Goal: Task Accomplishment & Management: Manage account settings

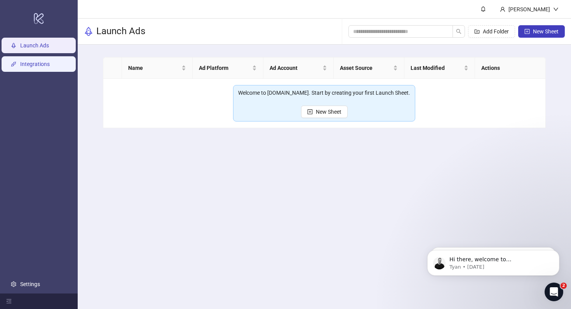
click at [36, 67] on link "Integrations" at bounding box center [35, 64] width 30 height 6
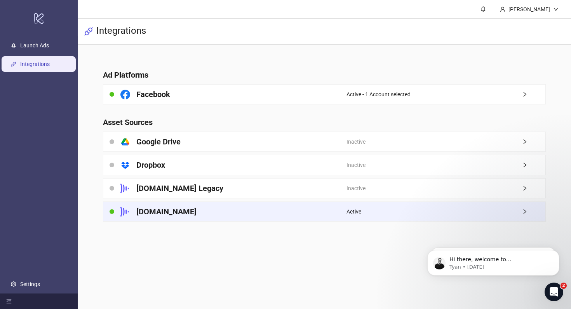
click at [164, 207] on h4 "Frame.io" at bounding box center [166, 211] width 60 height 11
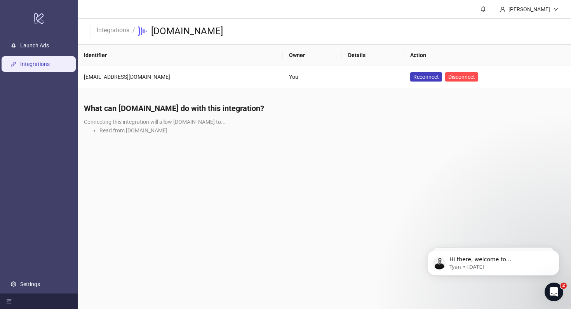
click at [162, 113] on h4 "What can Kitchn.io do with this integration?" at bounding box center [324, 108] width 481 height 11
click at [307, 71] on td "You" at bounding box center [312, 77] width 59 height 22
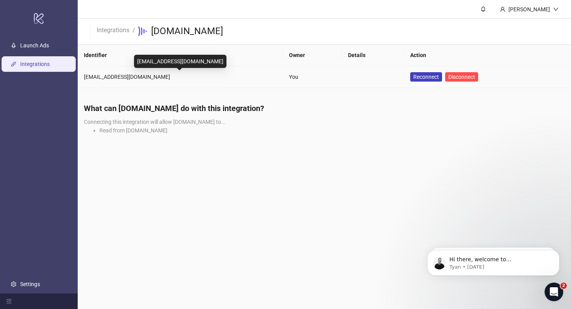
click at [139, 73] on div "[EMAIL_ADDRESS][DOMAIN_NAME]" at bounding box center [180, 77] width 193 height 9
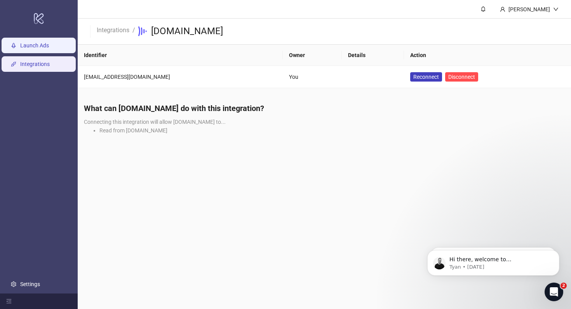
click at [28, 49] on link "Launch Ads" at bounding box center [34, 45] width 29 height 6
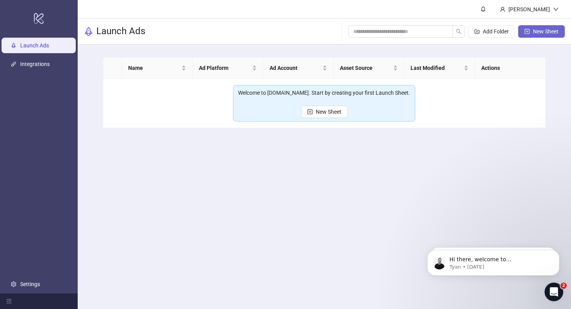
click at [540, 34] on span "New Sheet" at bounding box center [546, 31] width 26 height 6
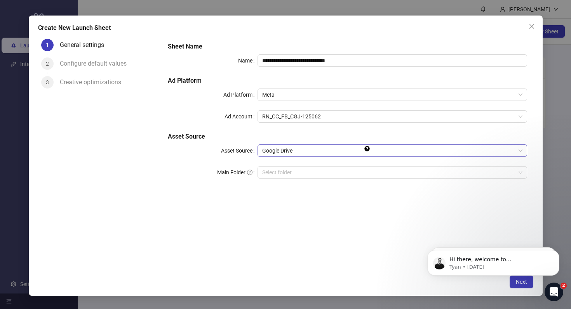
click at [298, 149] on span "Google Drive" at bounding box center [392, 151] width 260 height 12
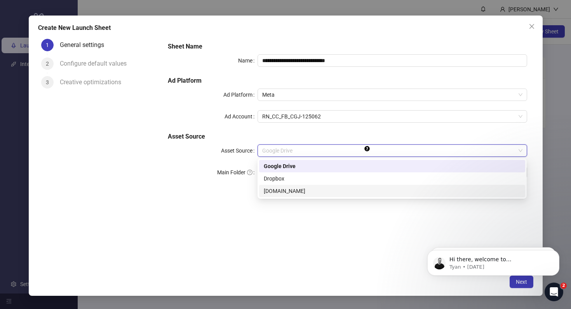
click at [291, 192] on div "Frame.io" at bounding box center [392, 191] width 257 height 9
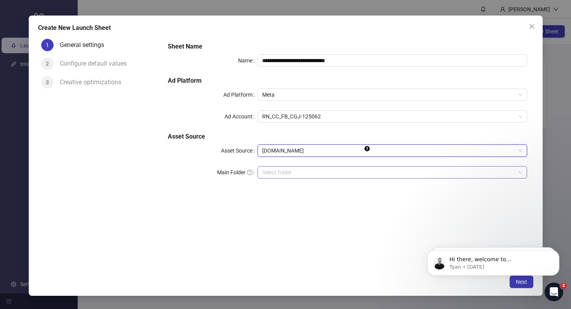
click at [287, 174] on input "search" at bounding box center [388, 173] width 253 height 12
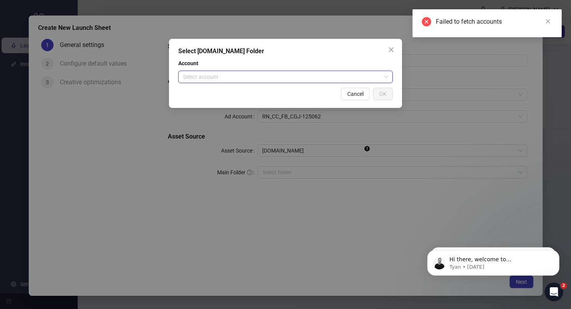
click at [229, 78] on input "search" at bounding box center [282, 77] width 198 height 12
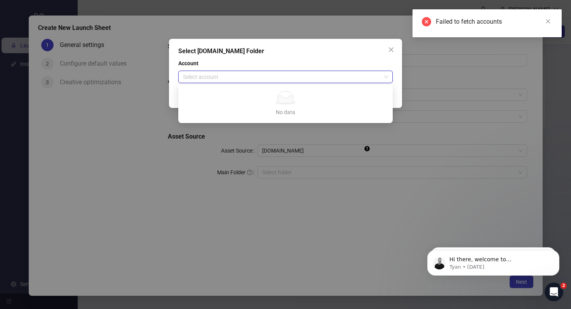
click at [232, 78] on input "search" at bounding box center [282, 77] width 198 height 12
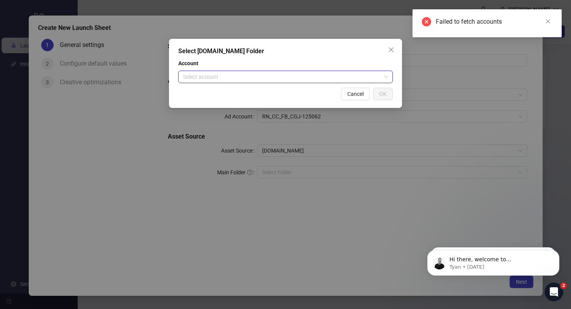
click at [286, 76] on input "search" at bounding box center [282, 77] width 198 height 12
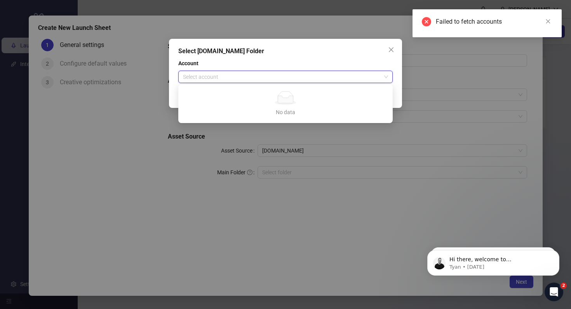
click at [288, 106] on div "No data No data" at bounding box center [286, 103] width 196 height 25
click at [276, 68] on div "Account Select account" at bounding box center [285, 71] width 214 height 24
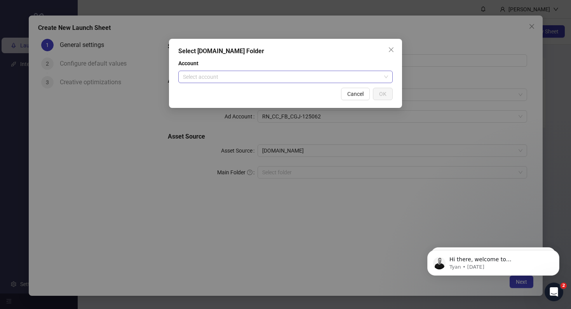
click at [365, 80] on input "search" at bounding box center [282, 77] width 198 height 12
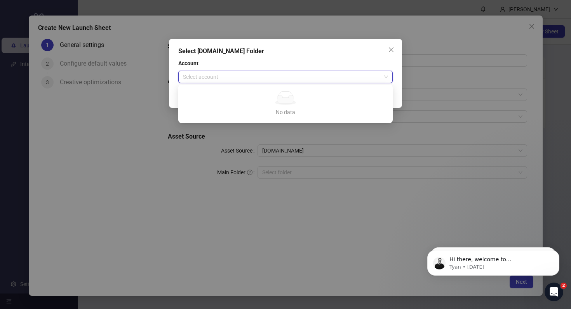
click at [322, 70] on div "Account Select account" at bounding box center [285, 71] width 214 height 24
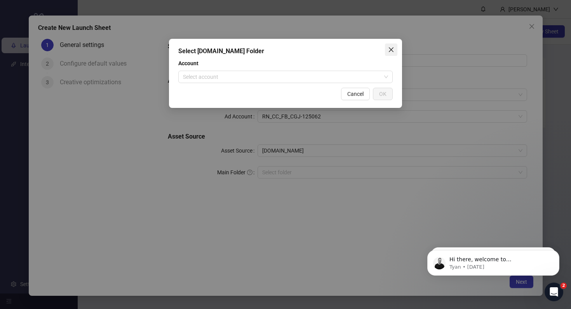
click at [392, 49] on icon "close" at bounding box center [391, 50] width 6 height 6
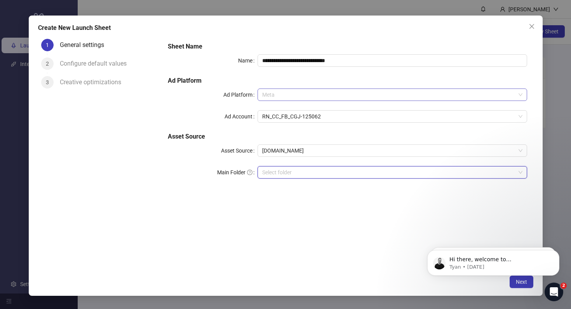
click at [299, 99] on span "Meta" at bounding box center [392, 95] width 260 height 12
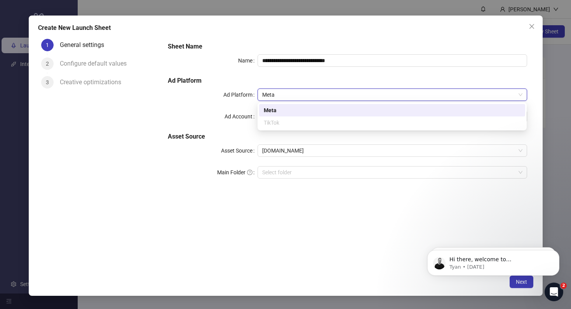
click at [299, 99] on span "Meta" at bounding box center [392, 95] width 260 height 12
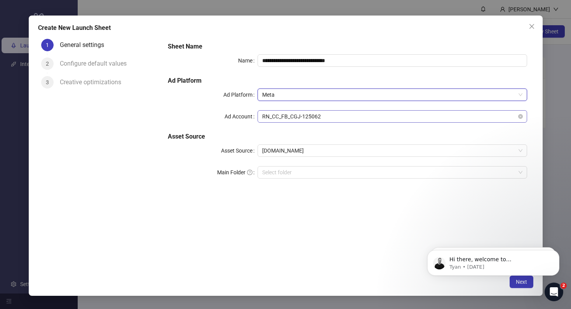
click at [293, 116] on span "RN_CC_FB_CGJ-125062" at bounding box center [392, 117] width 260 height 12
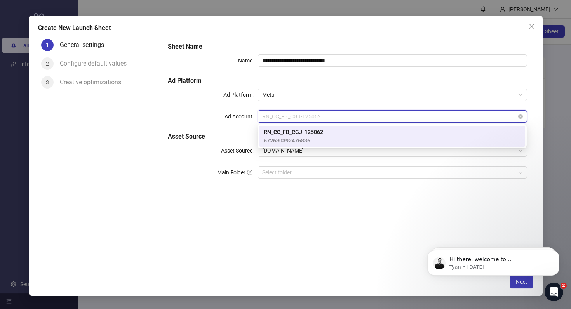
click at [294, 116] on span "RN_CC_FB_CGJ-125062" at bounding box center [392, 117] width 260 height 12
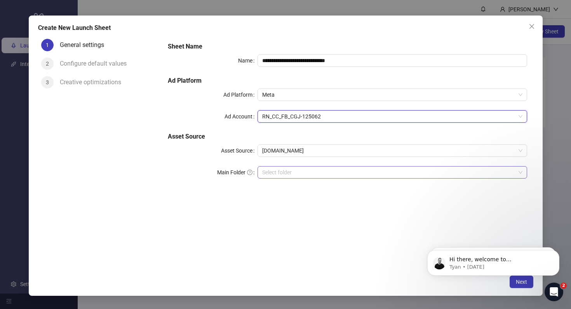
click at [288, 170] on input "search" at bounding box center [388, 173] width 253 height 12
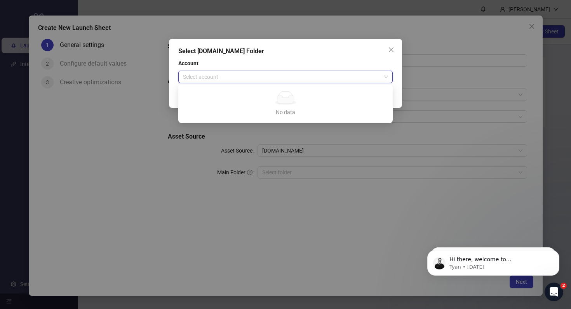
click at [231, 76] on input "search" at bounding box center [282, 77] width 198 height 12
click at [258, 68] on div "Account Select account" at bounding box center [285, 71] width 214 height 24
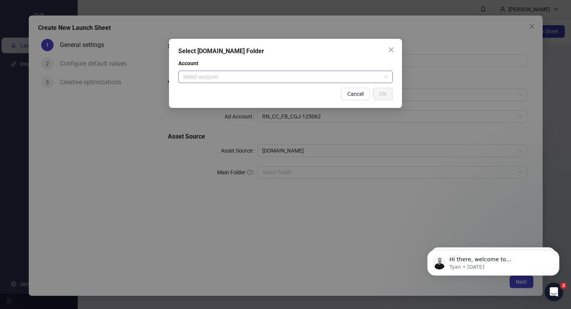
click at [254, 81] on input "search" at bounding box center [282, 77] width 198 height 12
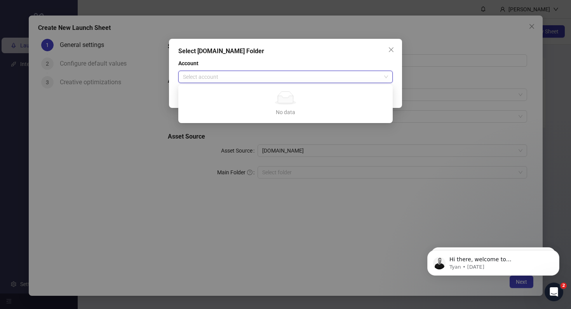
click at [258, 78] on input "search" at bounding box center [282, 77] width 198 height 12
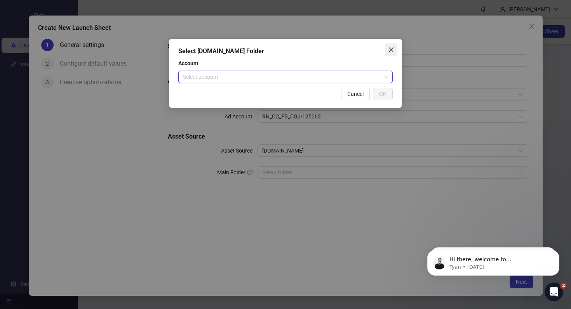
click at [390, 45] on button "Close" at bounding box center [391, 49] width 12 height 12
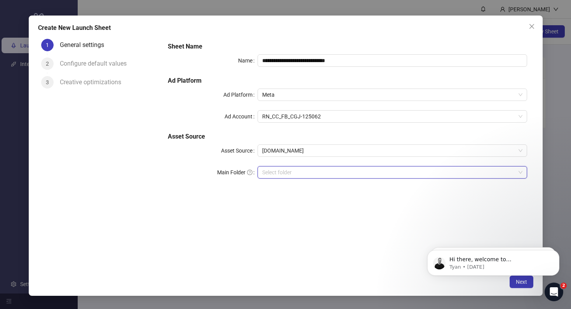
click at [106, 66] on div "Configure default values" at bounding box center [96, 63] width 73 height 12
click at [526, 30] on button "Close" at bounding box center [531, 26] width 12 height 12
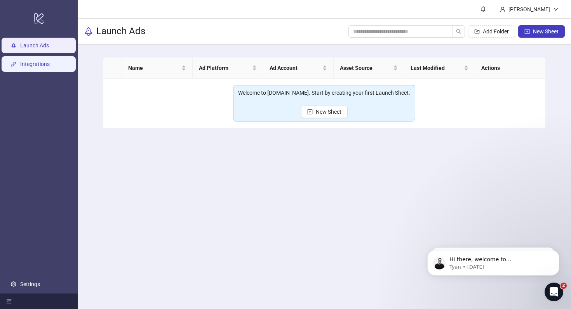
click at [47, 67] on link "Integrations" at bounding box center [35, 64] width 30 height 6
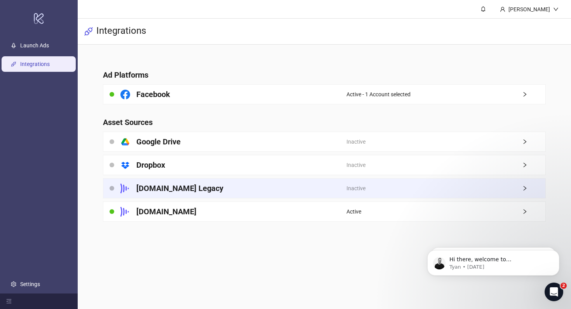
click at [227, 184] on div "Frame.io Legacy" at bounding box center [224, 188] width 243 height 19
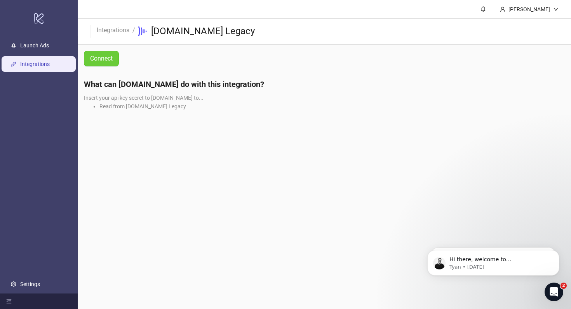
click at [96, 63] on button "Connect" at bounding box center [101, 59] width 35 height 16
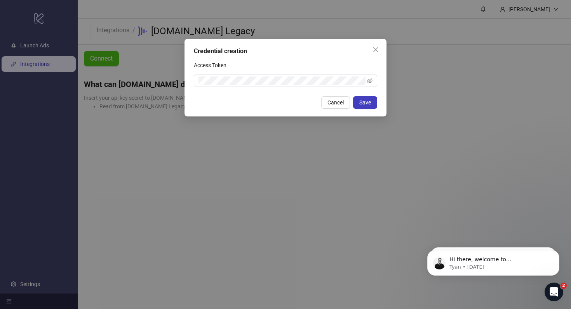
click at [313, 92] on div "Credential creation Access Token Cancel Save" at bounding box center [285, 78] width 202 height 78
click at [376, 48] on icon "close" at bounding box center [375, 50] width 6 height 6
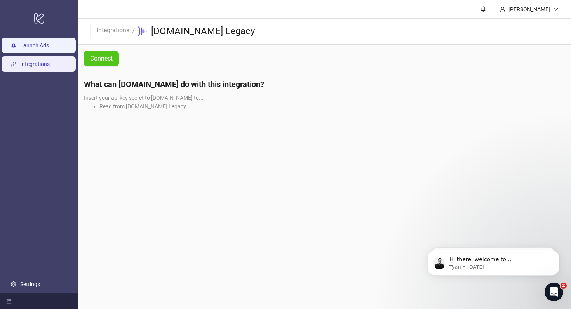
click at [45, 49] on link "Launch Ads" at bounding box center [34, 45] width 29 height 6
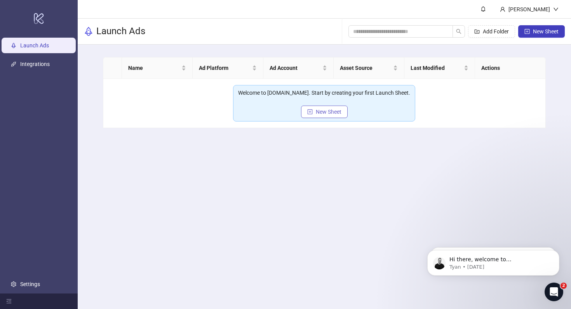
click at [317, 115] on button "New Sheet" at bounding box center [324, 112] width 47 height 12
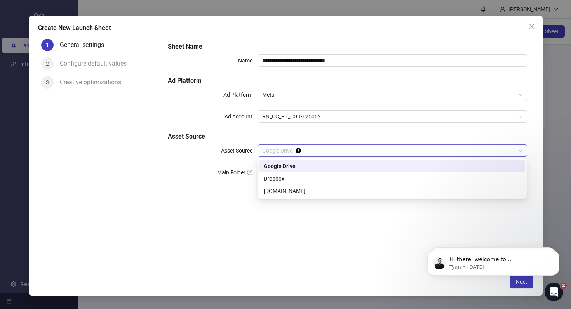
click at [276, 155] on span "Google Drive" at bounding box center [392, 151] width 260 height 12
click at [284, 188] on div "Frame.io" at bounding box center [392, 191] width 257 height 9
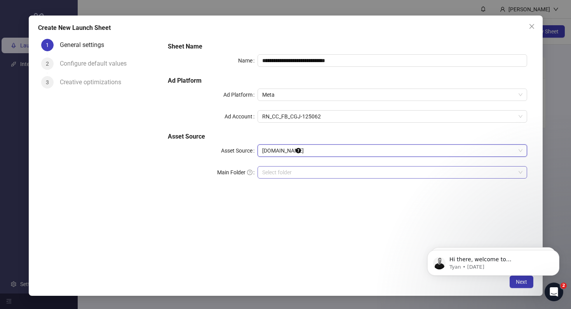
click at [282, 170] on input "search" at bounding box center [388, 173] width 253 height 12
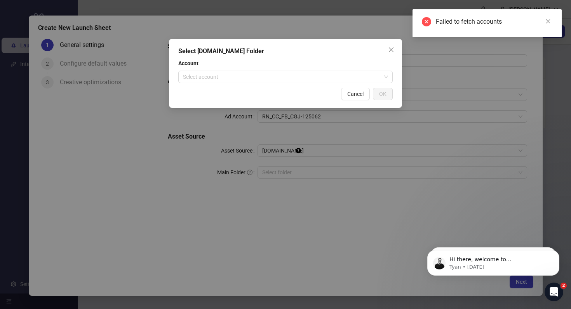
click at [253, 69] on div "Account Select account" at bounding box center [285, 71] width 214 height 24
click at [253, 72] on input "search" at bounding box center [282, 77] width 198 height 12
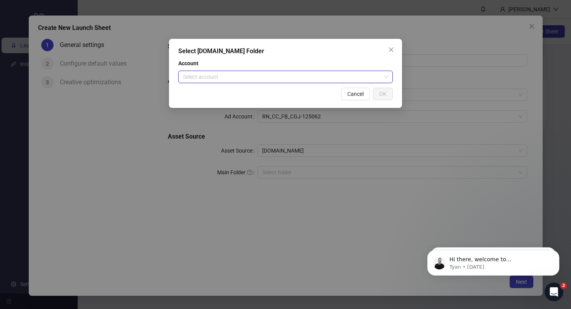
click at [344, 80] on input "search" at bounding box center [282, 77] width 198 height 12
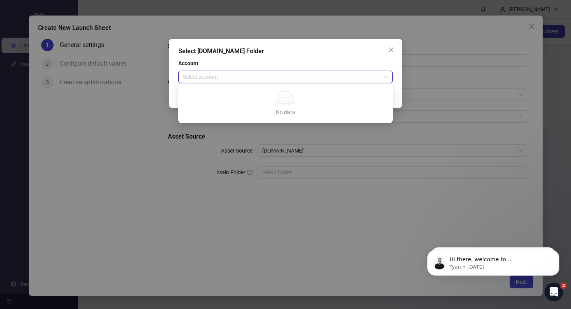
click at [347, 68] on div "Account Select account" at bounding box center [285, 71] width 214 height 24
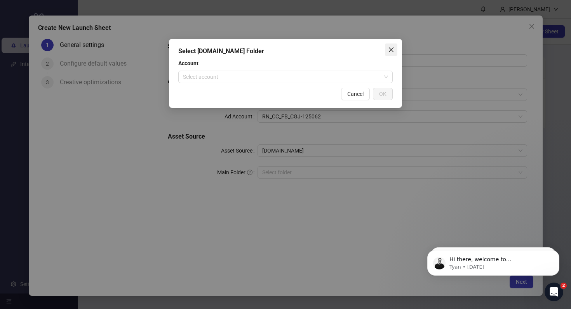
click at [390, 51] on icon "close" at bounding box center [391, 50] width 6 height 6
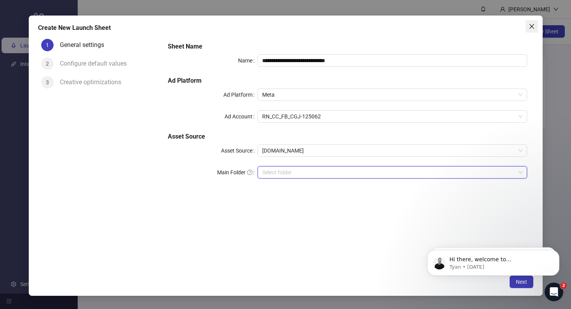
click at [529, 29] on icon "close" at bounding box center [531, 26] width 6 height 6
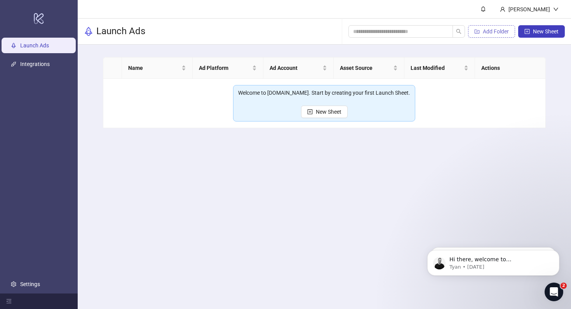
click at [501, 33] on span "Add Folder" at bounding box center [496, 31] width 26 height 6
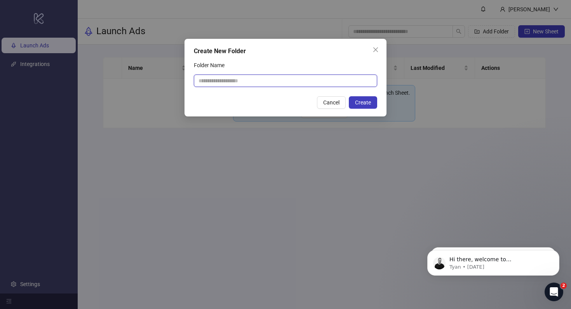
click at [290, 79] on input "Folder Name" at bounding box center [285, 81] width 183 height 12
click at [377, 51] on icon "close" at bounding box center [375, 50] width 6 height 6
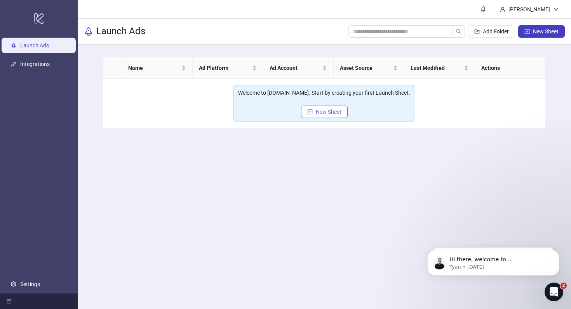
click at [332, 113] on span "New Sheet" at bounding box center [329, 112] width 26 height 6
type input "**********"
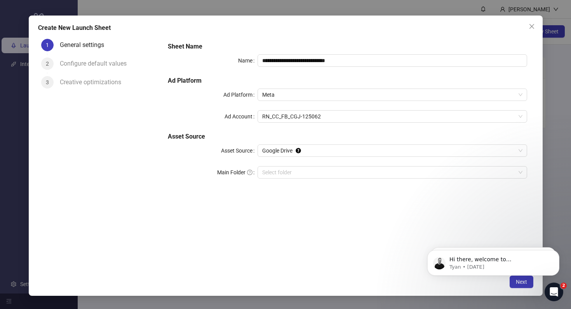
click at [313, 184] on div "**********" at bounding box center [347, 115] width 365 height 152
click at [313, 179] on div "**********" at bounding box center [347, 115] width 365 height 152
click at [313, 177] on input "Main Folder" at bounding box center [388, 173] width 253 height 12
click at [273, 153] on span "Google Drive" at bounding box center [392, 151] width 260 height 12
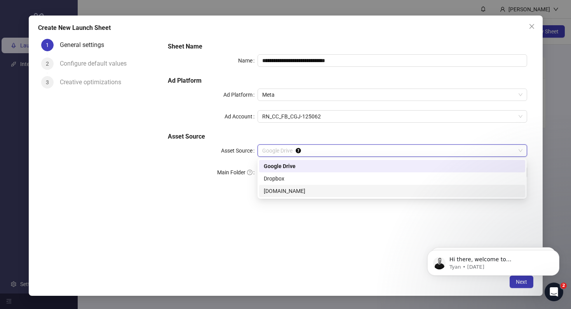
click at [277, 191] on div "Frame.io" at bounding box center [392, 191] width 257 height 9
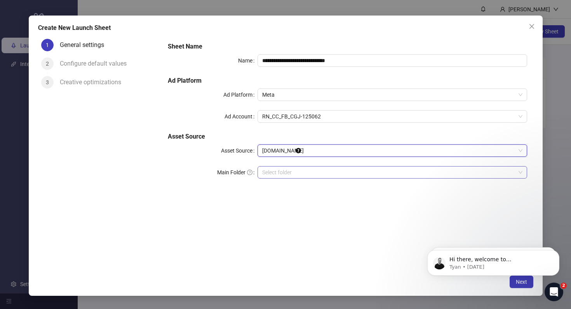
click at [286, 177] on input "search" at bounding box center [388, 173] width 253 height 12
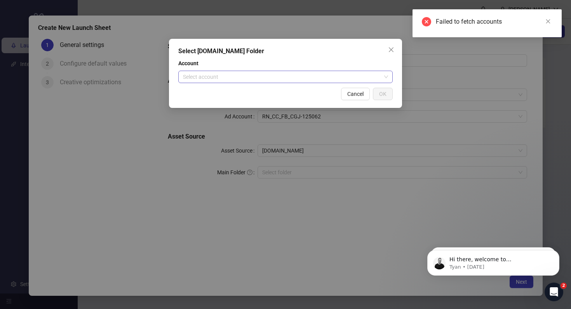
click at [275, 82] on input "search" at bounding box center [282, 77] width 198 height 12
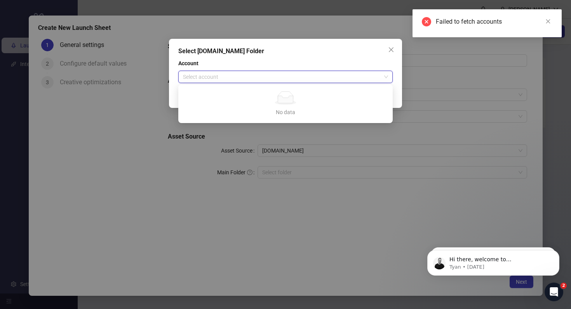
click at [316, 56] on div "Select Frame.io Folder Account Select account Cancel OK" at bounding box center [285, 73] width 233 height 69
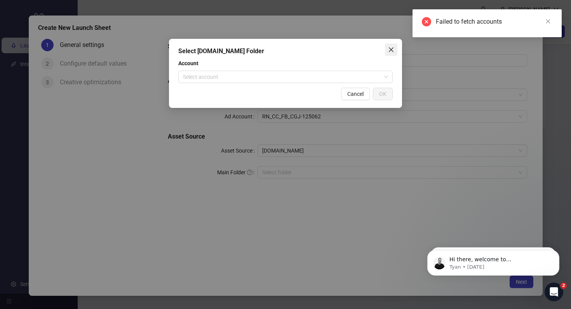
click at [392, 50] on icon "close" at bounding box center [391, 49] width 5 height 5
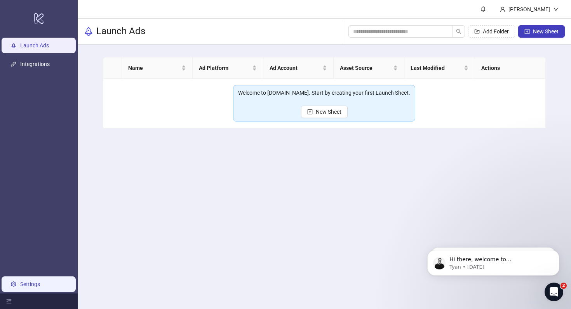
click at [40, 281] on link "Settings" at bounding box center [30, 284] width 20 height 6
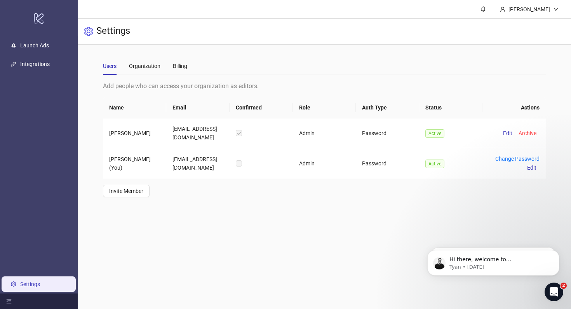
click at [127, 198] on main "Users Organization Billing Add people who can access your organization as edito…" at bounding box center [324, 127] width 455 height 165
click at [127, 188] on span "Invite Member" at bounding box center [126, 191] width 34 height 6
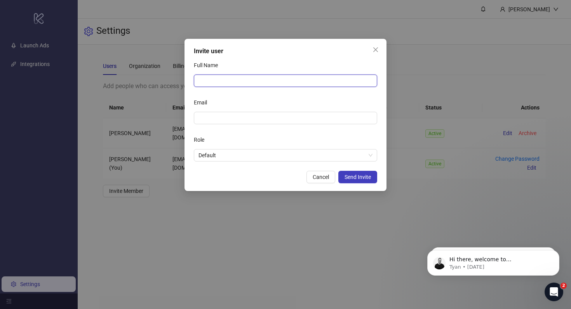
click at [245, 76] on input "Full Name" at bounding box center [285, 81] width 183 height 12
type input "**********"
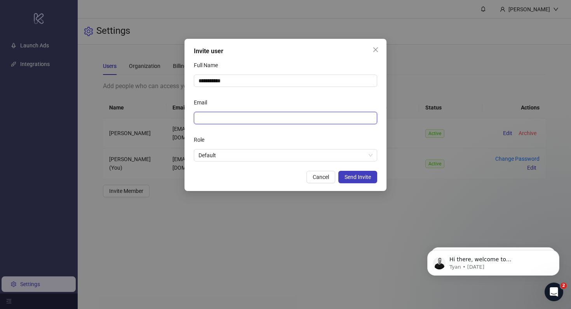
click at [235, 119] on input "Email" at bounding box center [284, 118] width 172 height 9
type input "**********"
click at [327, 160] on span "Default" at bounding box center [285, 155] width 174 height 12
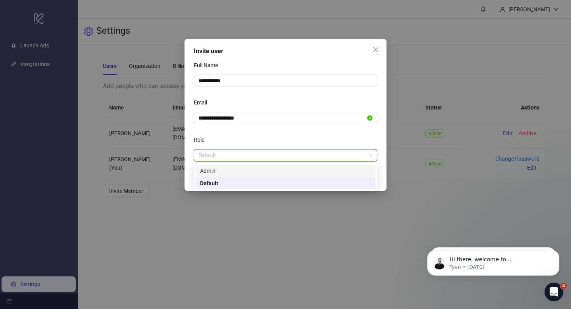
click at [274, 171] on div "Admin" at bounding box center [285, 171] width 171 height 9
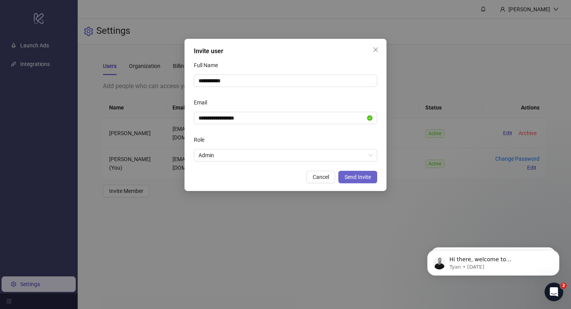
click at [356, 171] on button "Send Invite" at bounding box center [357, 177] width 39 height 12
